Goal: Navigation & Orientation: Find specific page/section

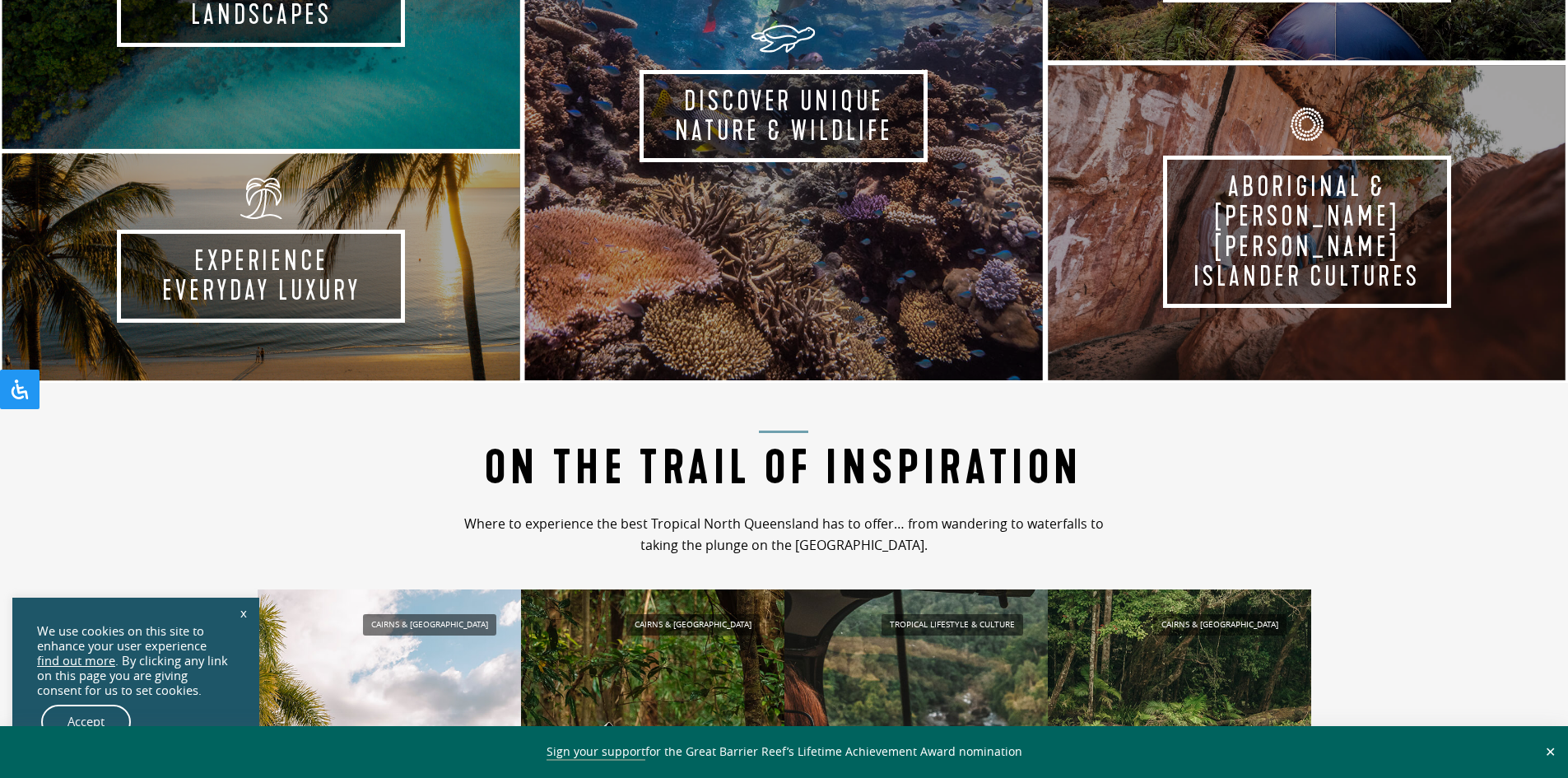
scroll to position [1153, 0]
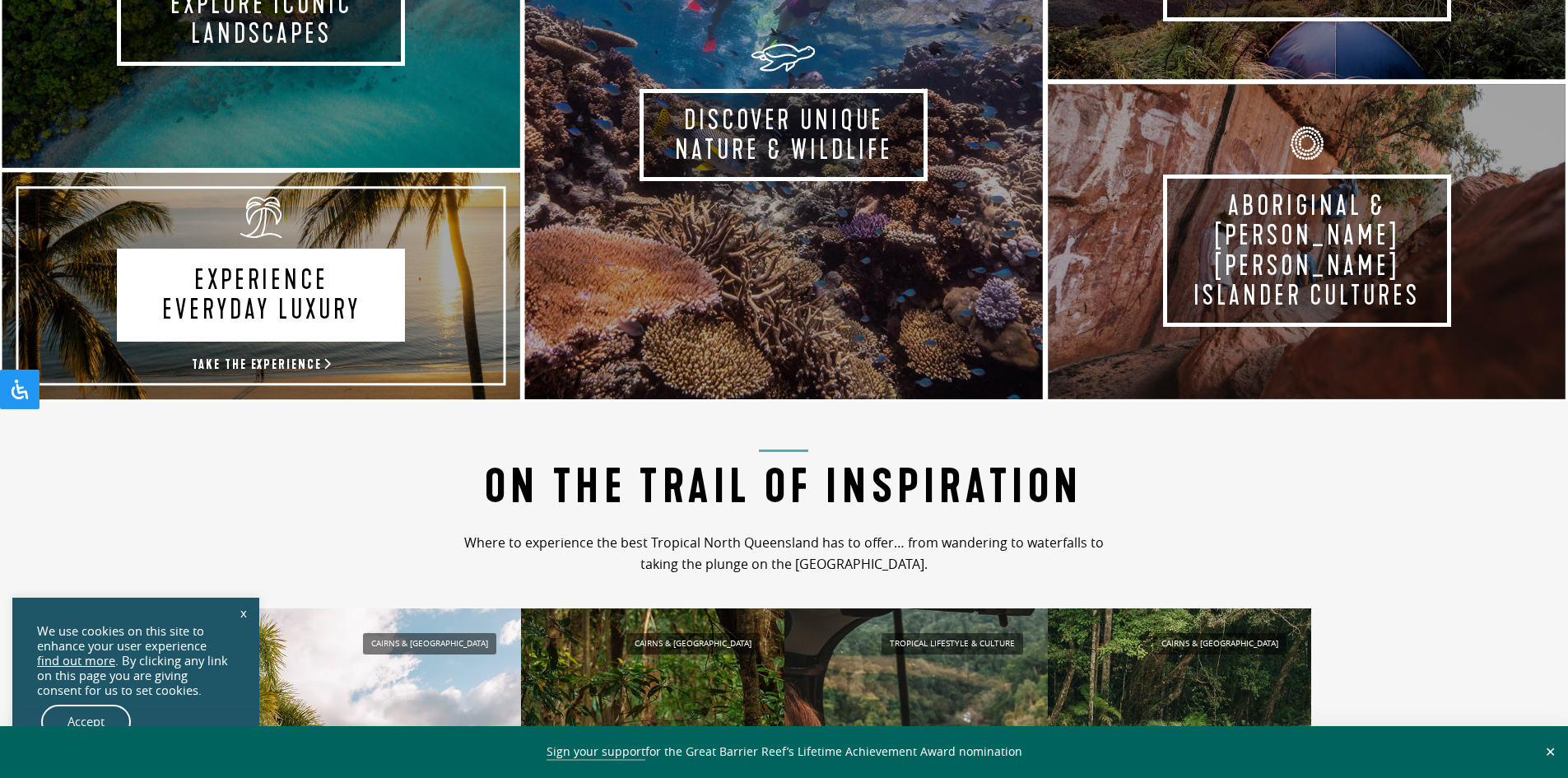
click at [453, 320] on link "Experience Everyday Luxury Take the experience" at bounding box center [261, 286] width 523 height 231
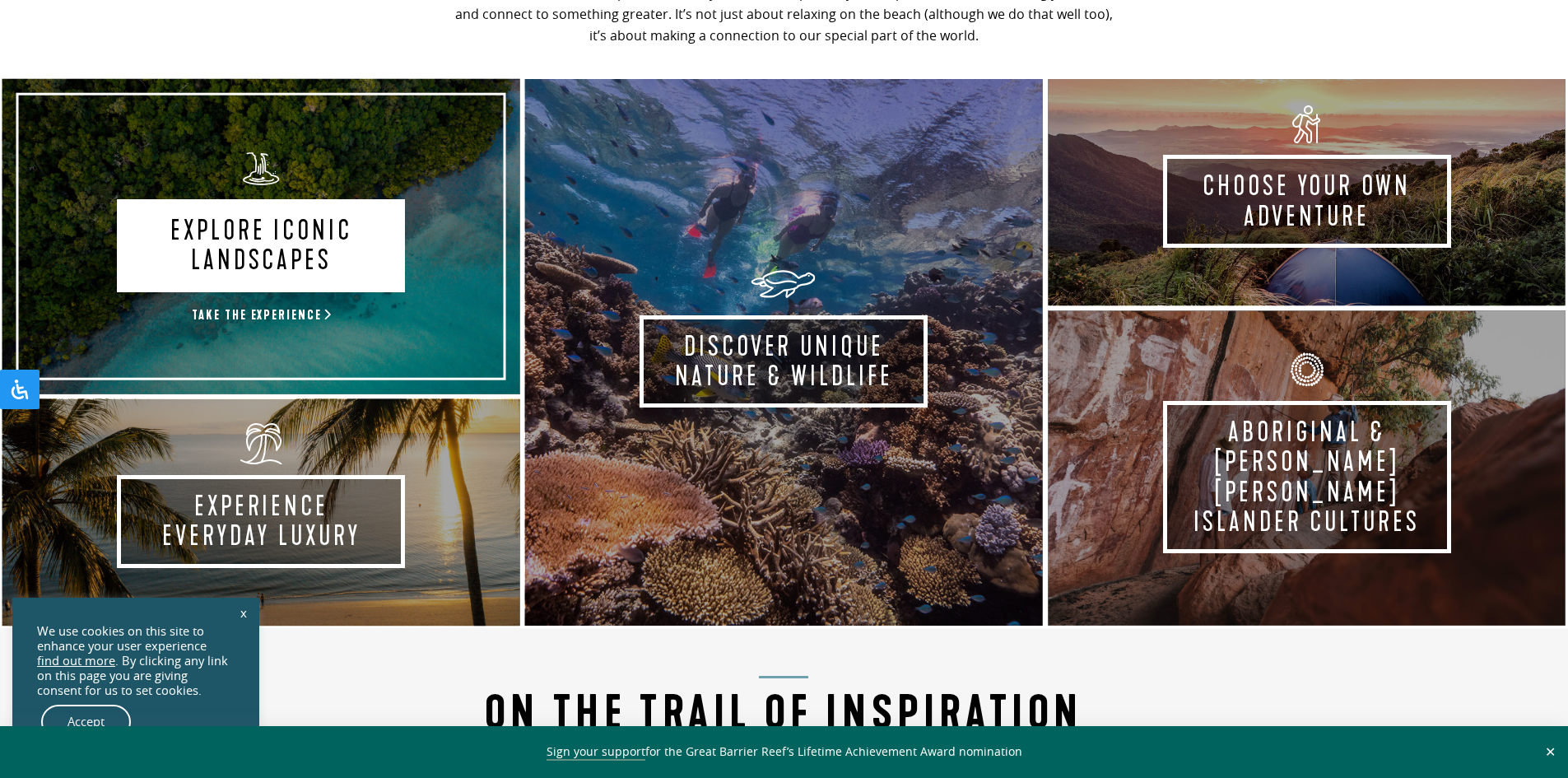
scroll to position [906, 0]
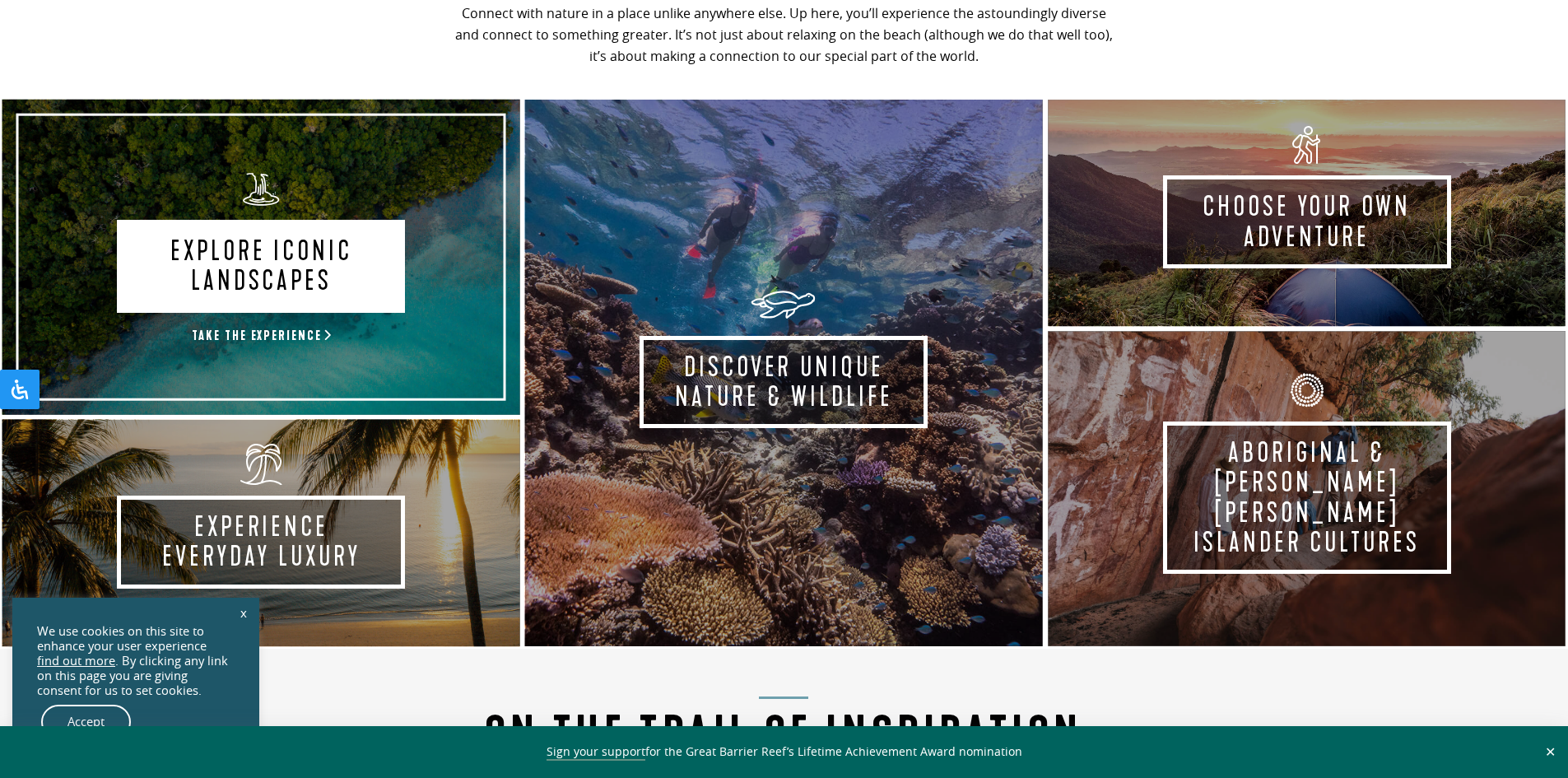
drag, startPoint x: 481, startPoint y: 314, endPoint x: 518, endPoint y: 263, distance: 63.0
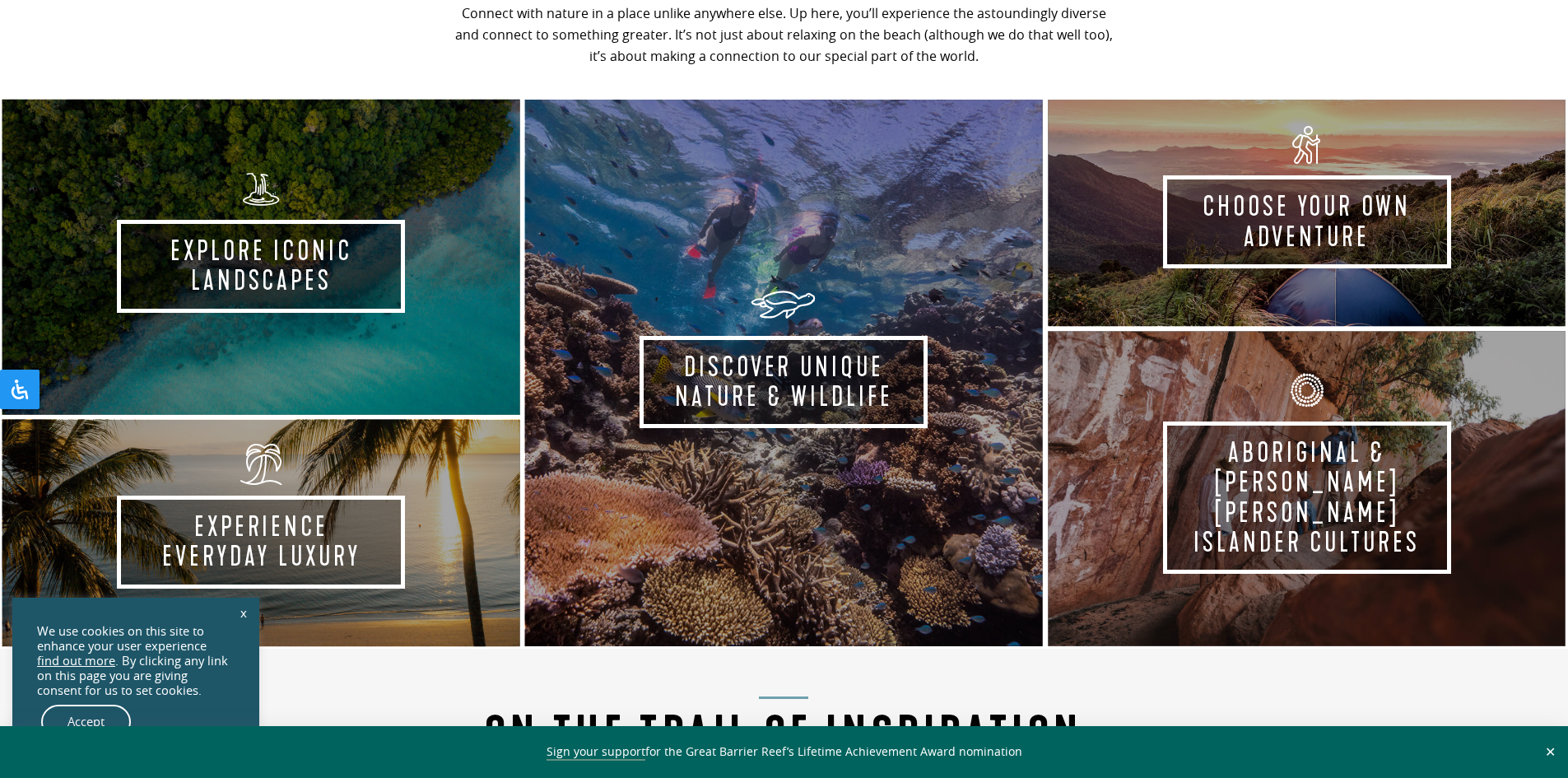
drag, startPoint x: 513, startPoint y: 267, endPoint x: 1070, endPoint y: 684, distance: 695.8
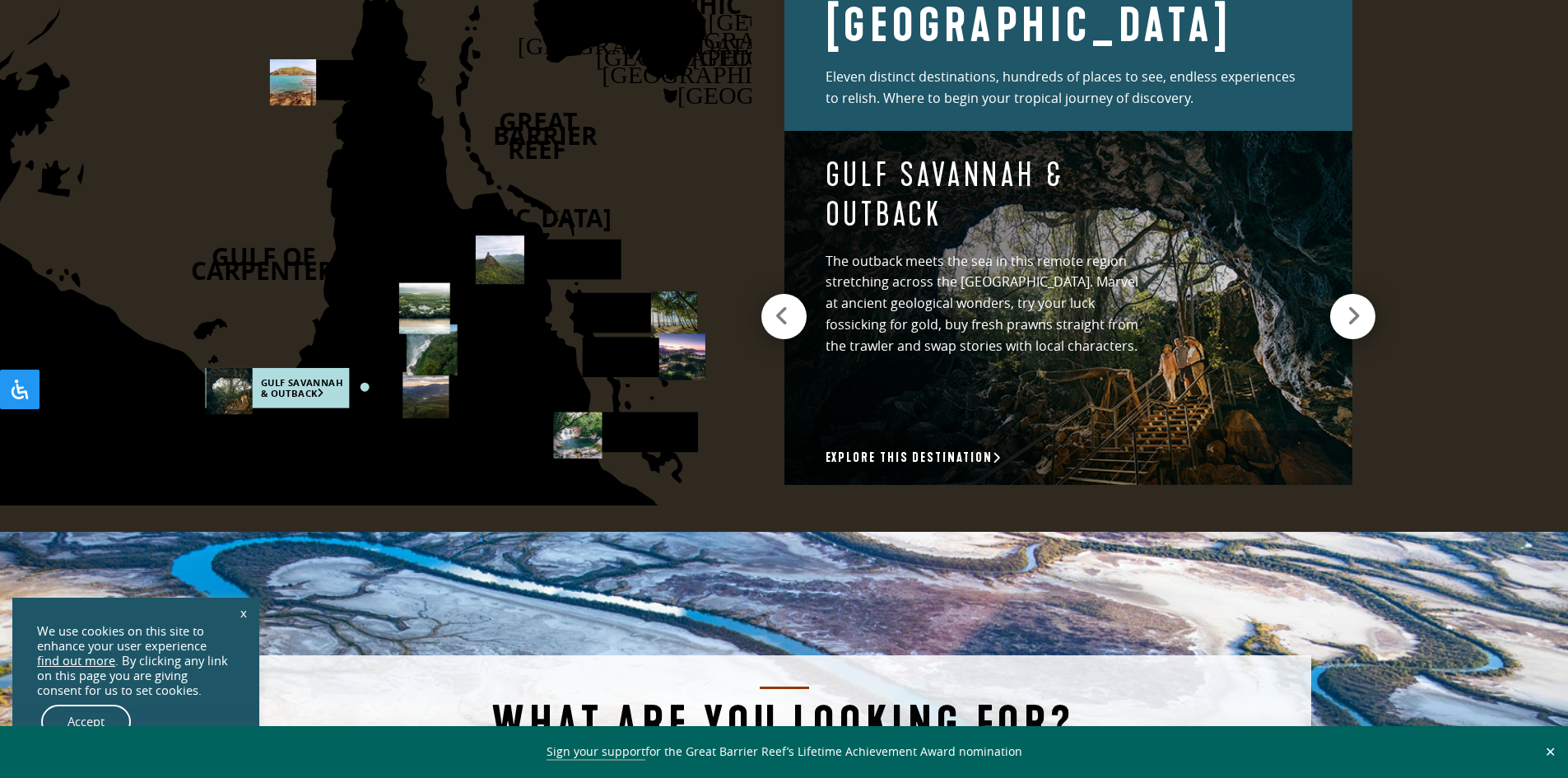
scroll to position [2553, 0]
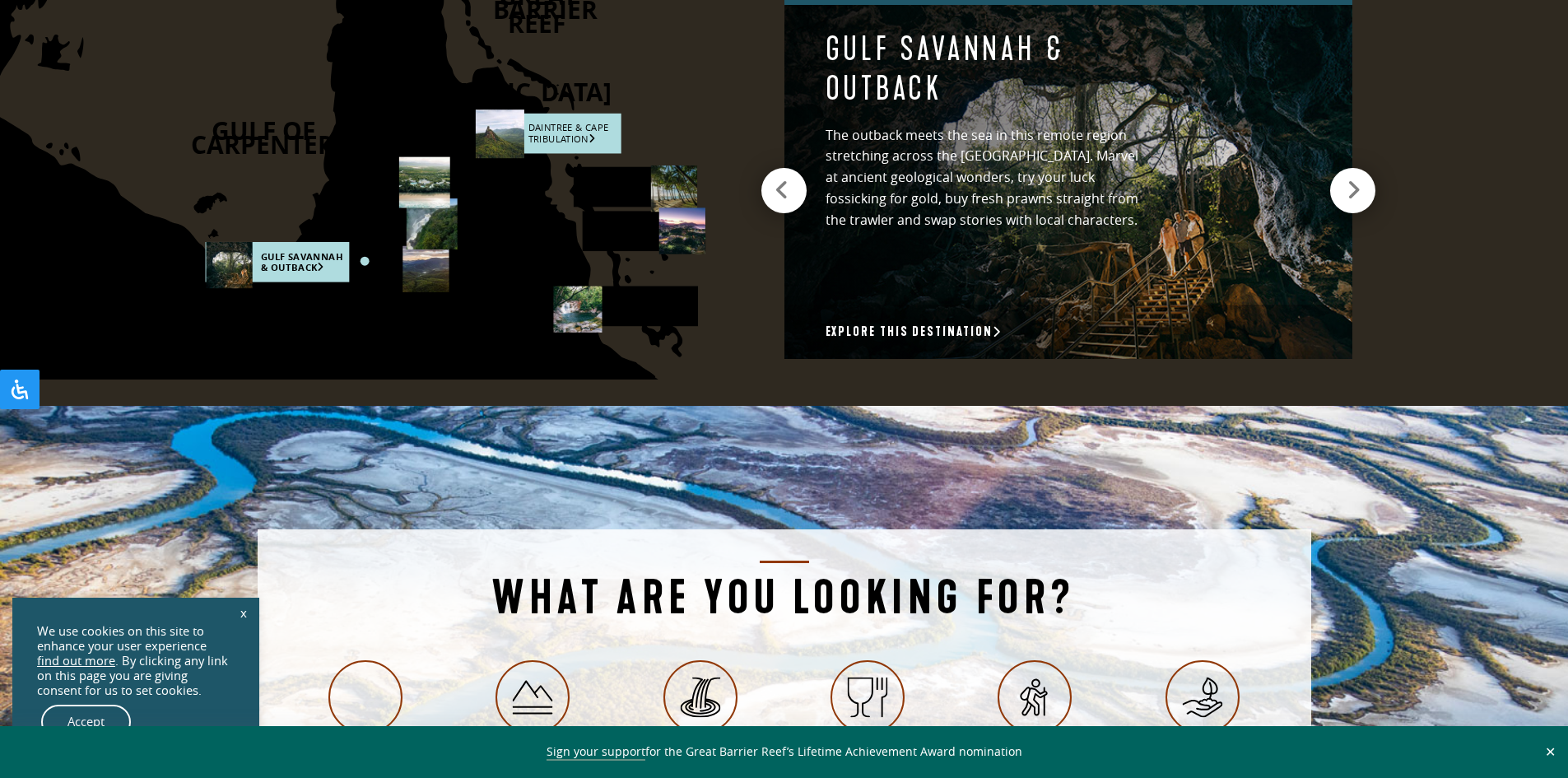
click at [601, 136] on rect at bounding box center [549, 134] width 145 height 41
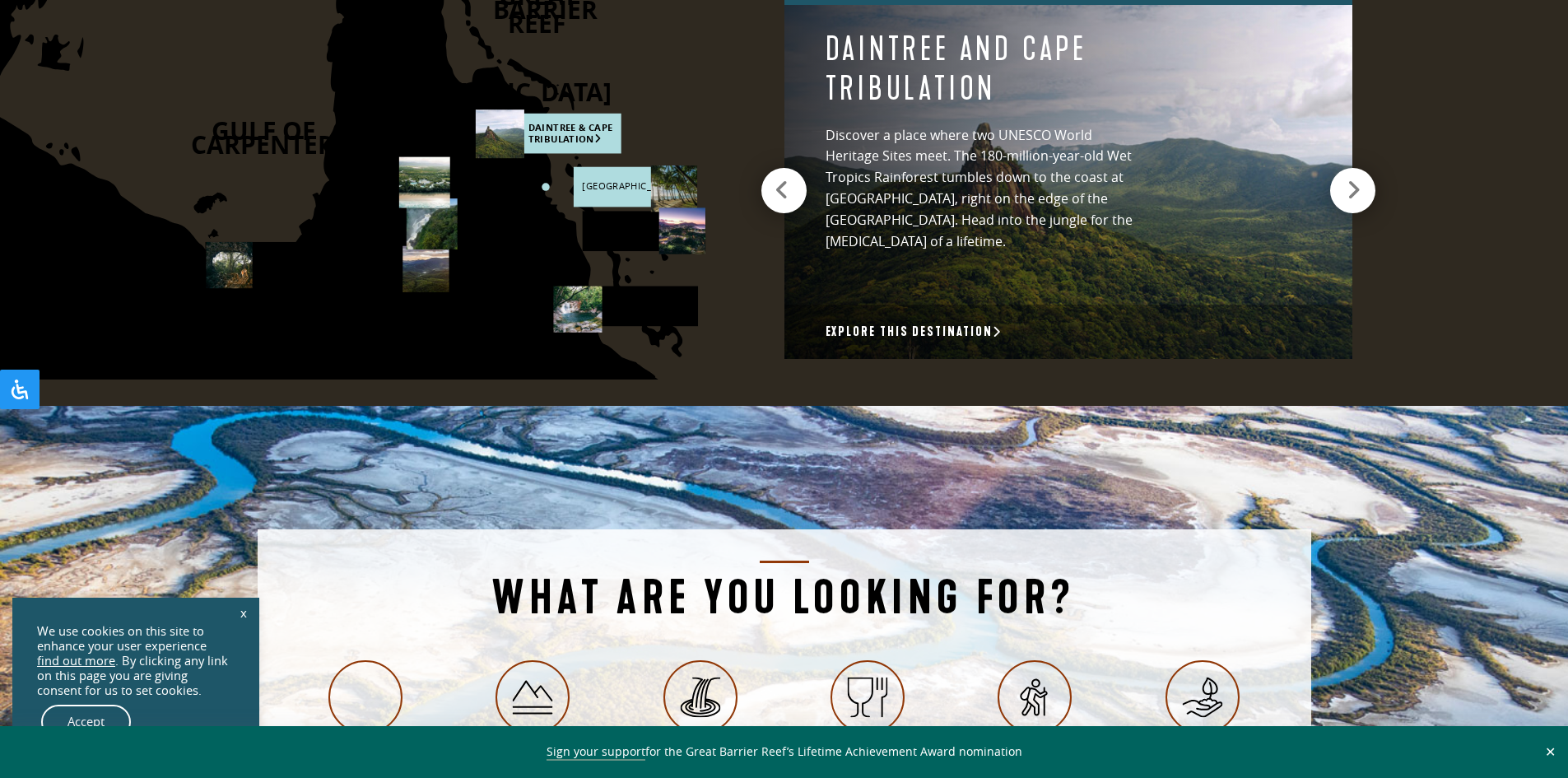
click at [608, 191] on rect at bounding box center [634, 187] width 123 height 41
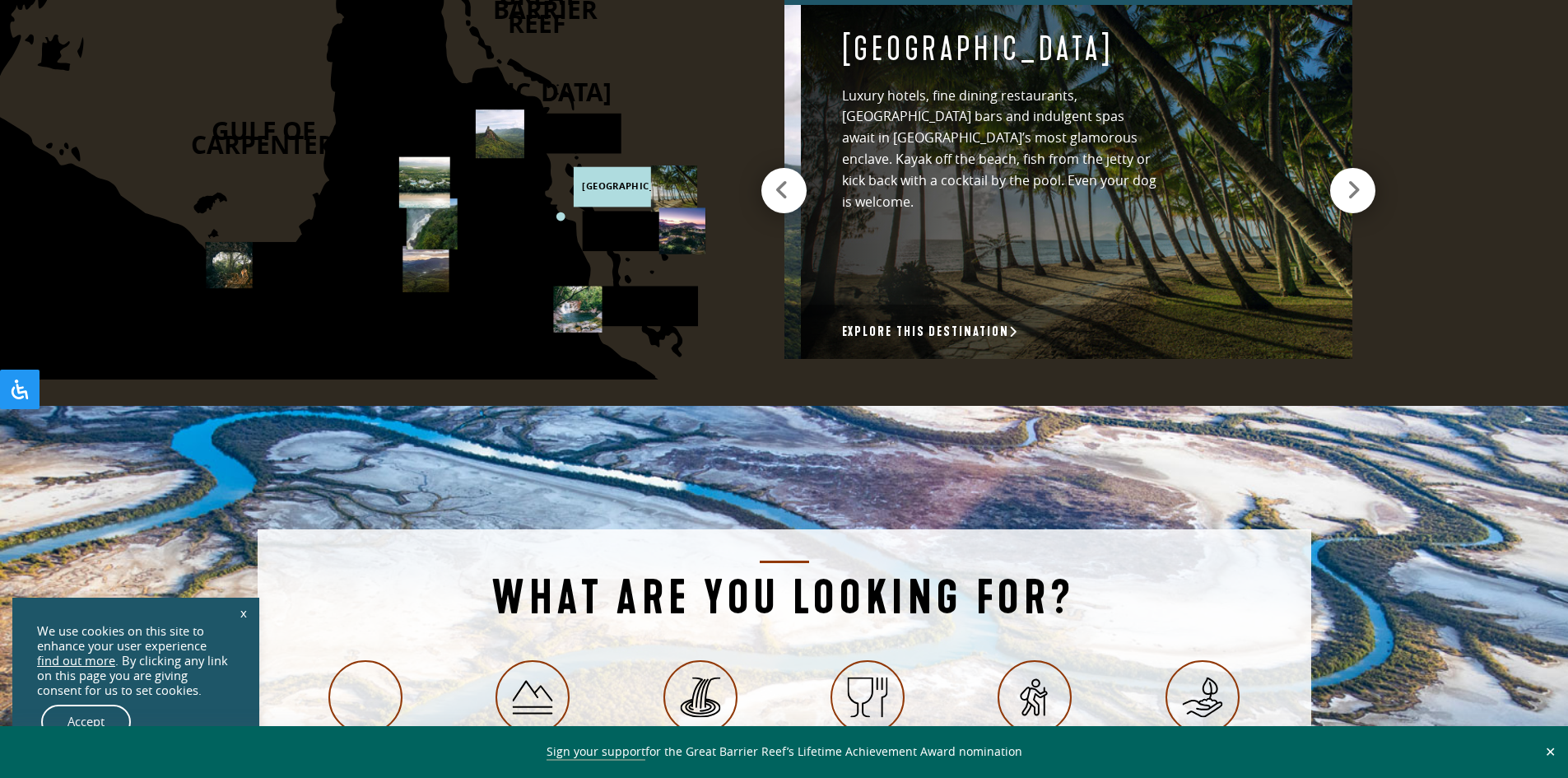
drag, startPoint x: 971, startPoint y: 54, endPoint x: 699, endPoint y: 77, distance: 273.0
click at [699, 77] on div "DARWIN CAIRNS BRISBANE SYDNEY CANBERRA AUSTRALIA HOBART MELBOURNE ADELAIDE PERT…" at bounding box center [784, 85] width 1568 height 641
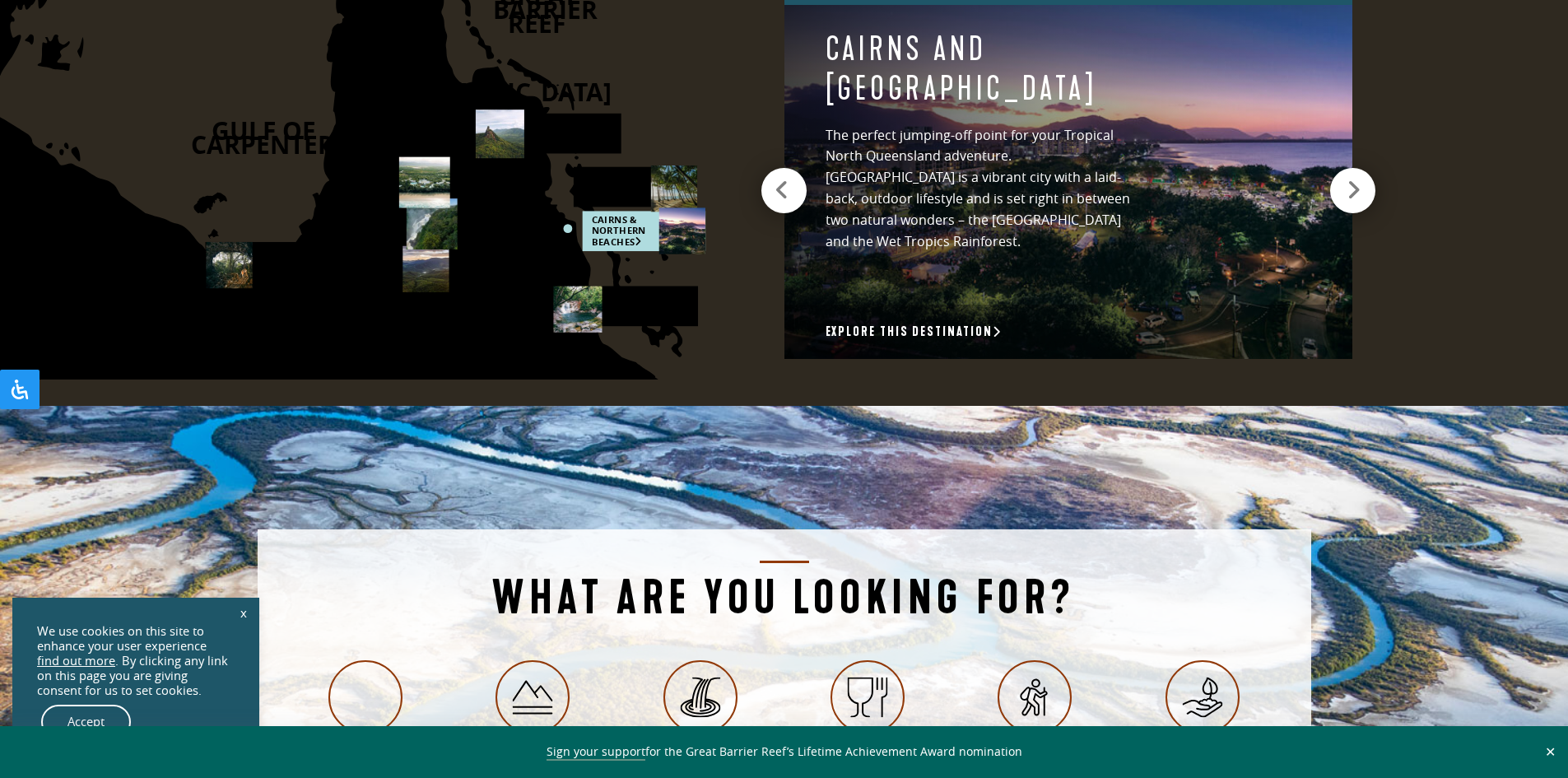
drag, startPoint x: 982, startPoint y: 136, endPoint x: 1199, endPoint y: 155, distance: 217.8
click at [1141, 154] on p "The perfect jumping-off point for your Tropical North Queensland adventure. [GE…" at bounding box center [983, 189] width 315 height 127
